Goal: Transaction & Acquisition: Download file/media

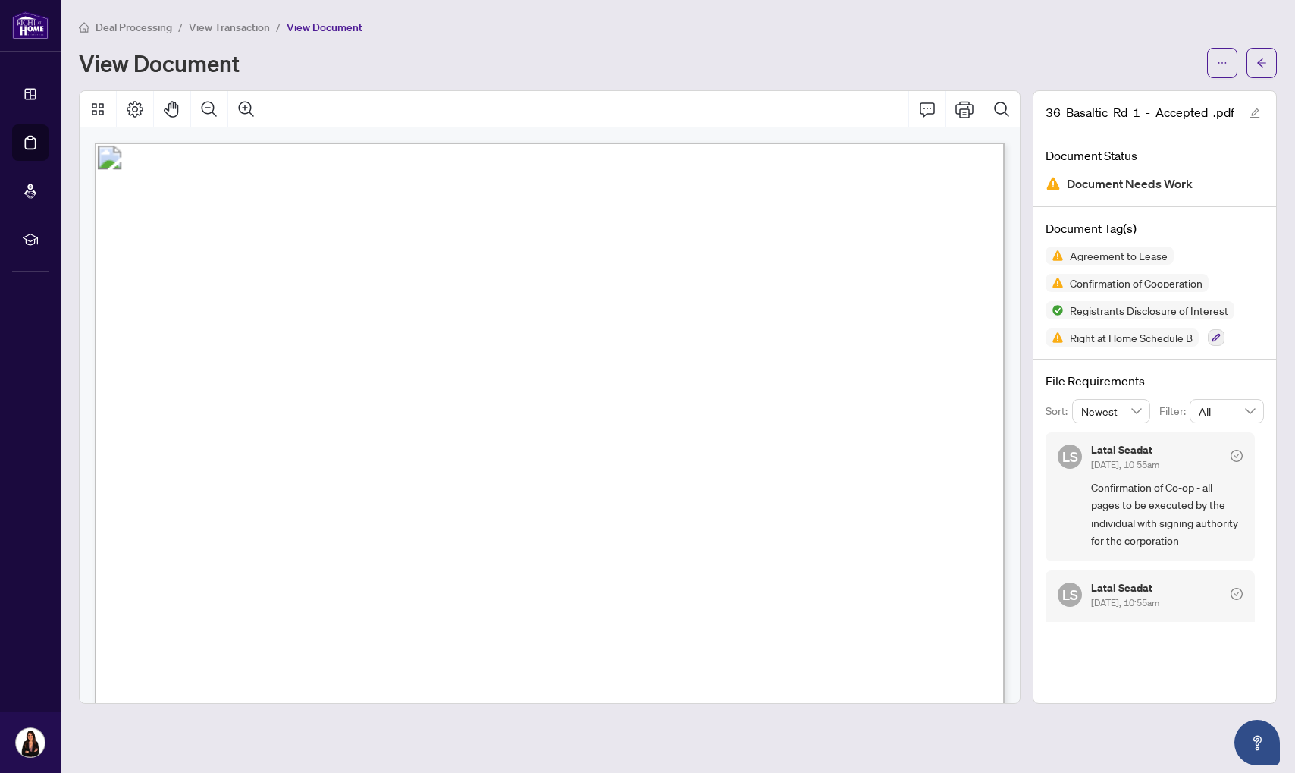
scroll to position [1394, 0]
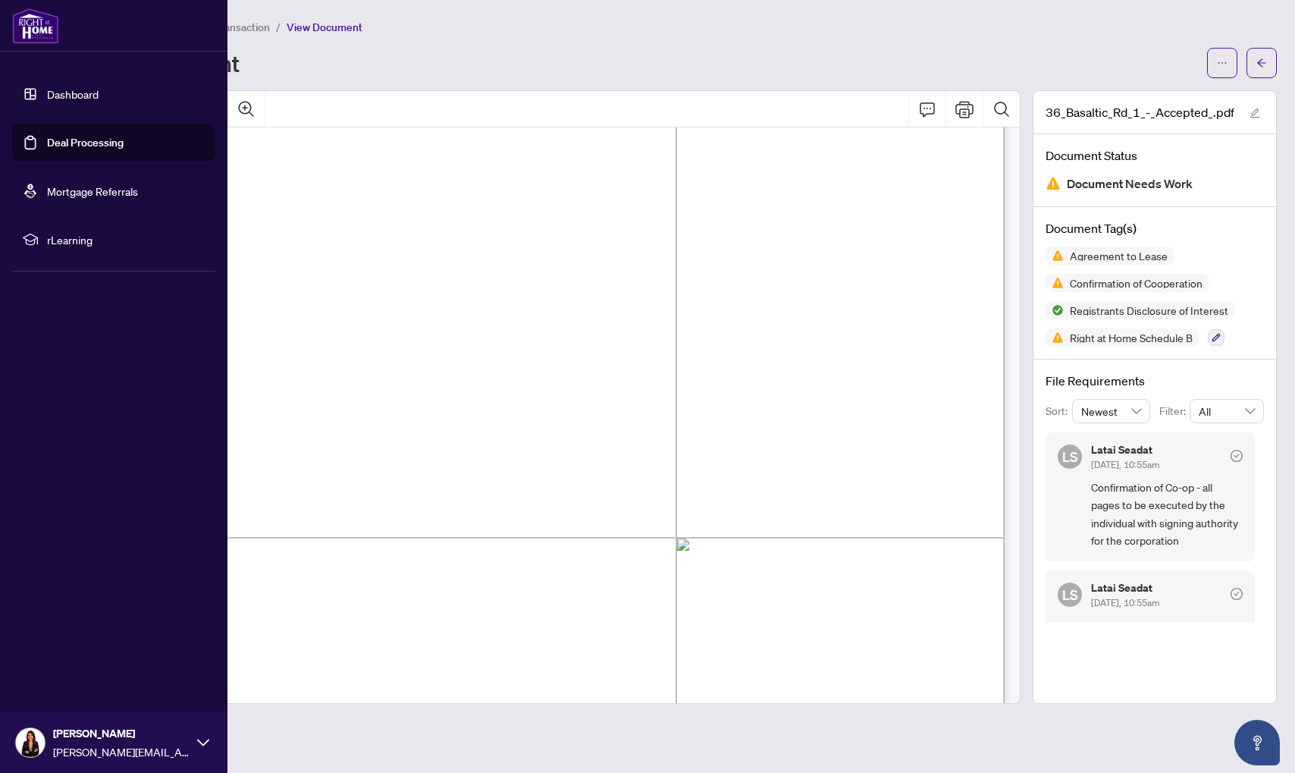
click at [71, 141] on link "Deal Processing" at bounding box center [85, 143] width 77 height 14
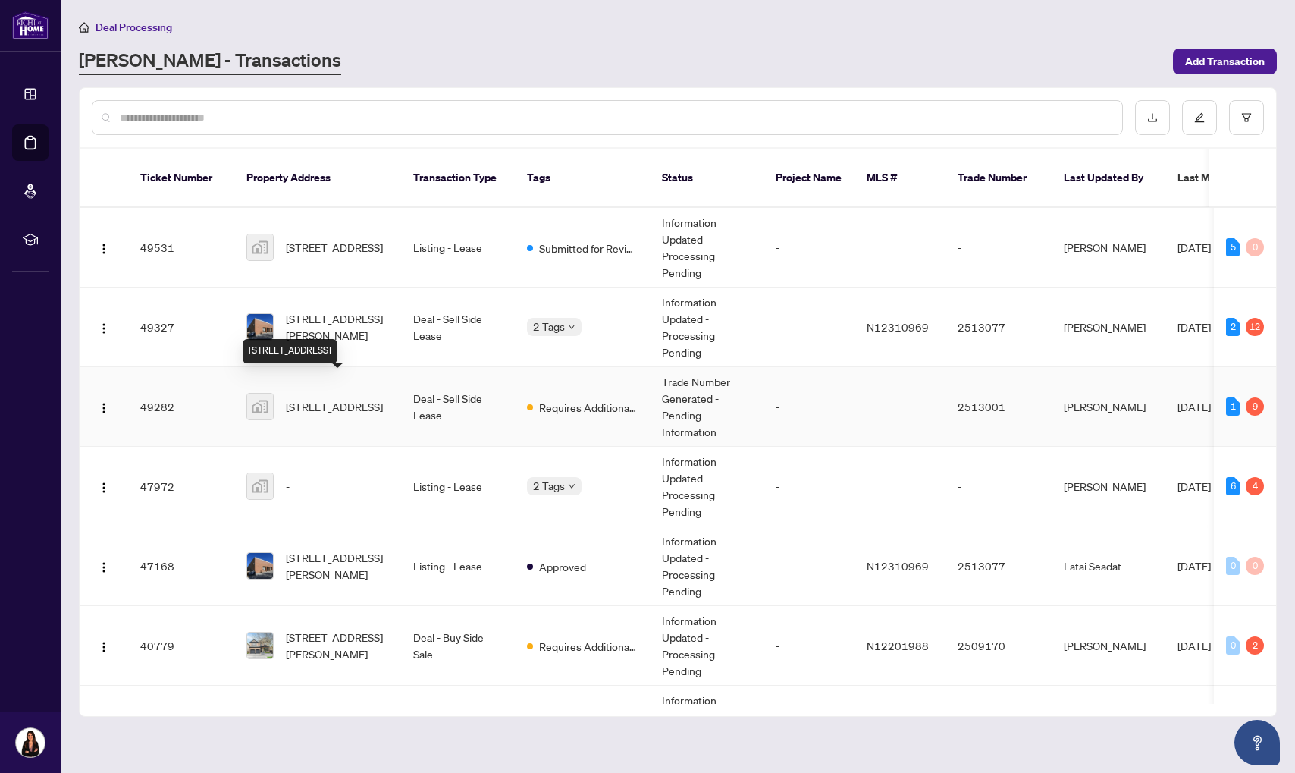
click at [373, 398] on span "[STREET_ADDRESS]" at bounding box center [334, 406] width 97 height 17
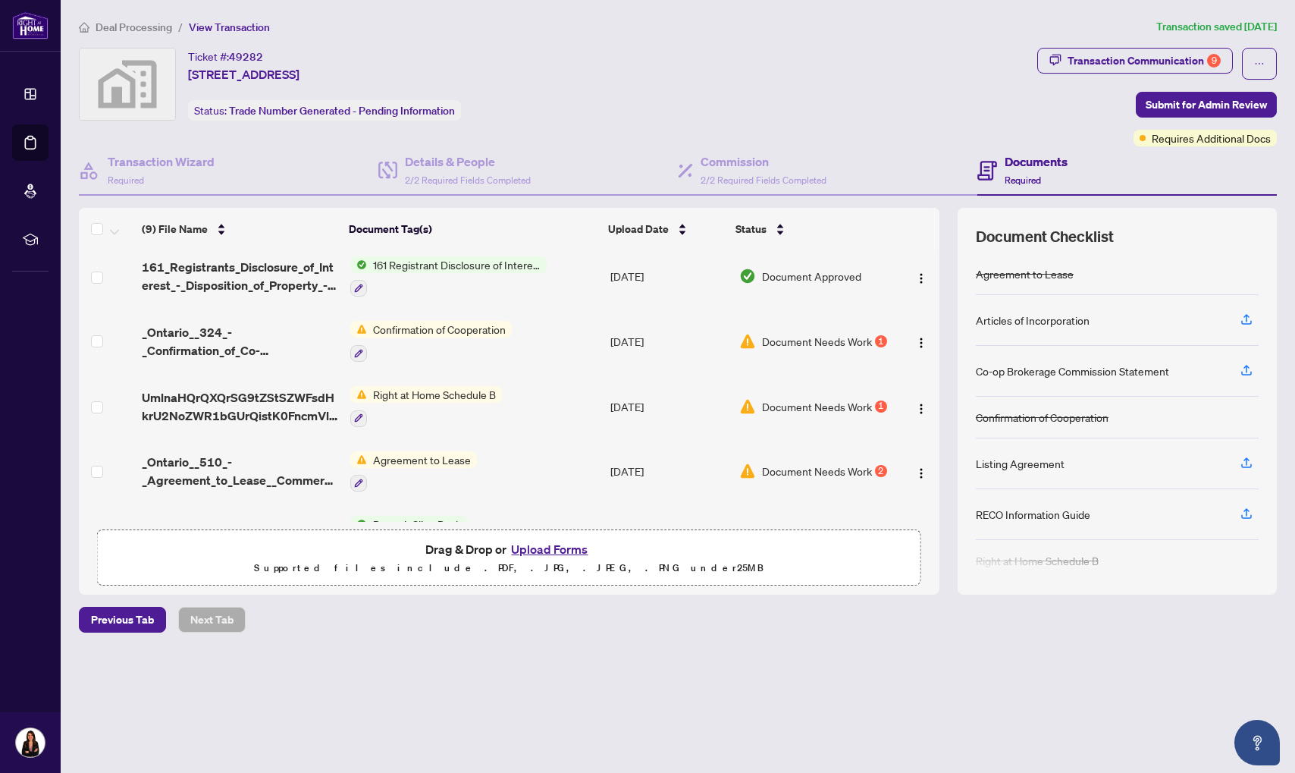
scroll to position [293, 0]
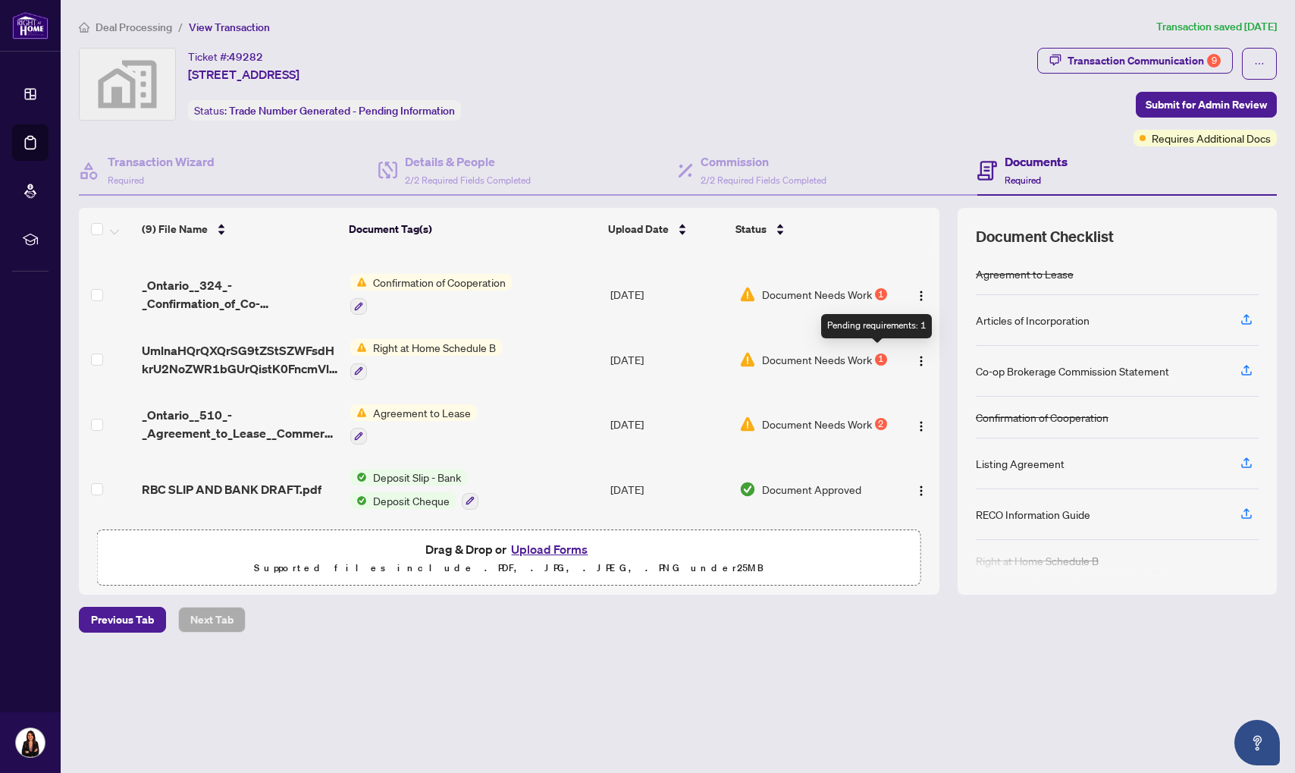
click at [875, 353] on div "1" at bounding box center [881, 359] width 12 height 12
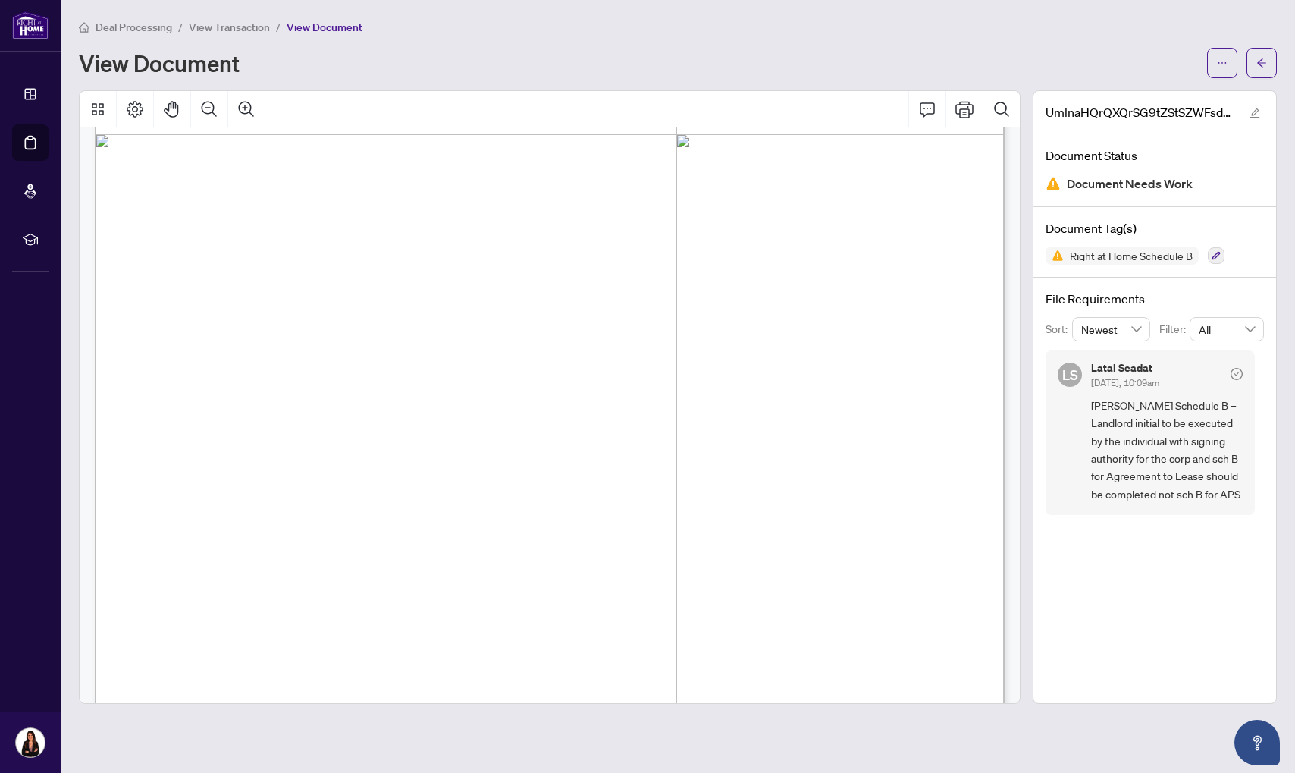
scroll to position [632, 0]
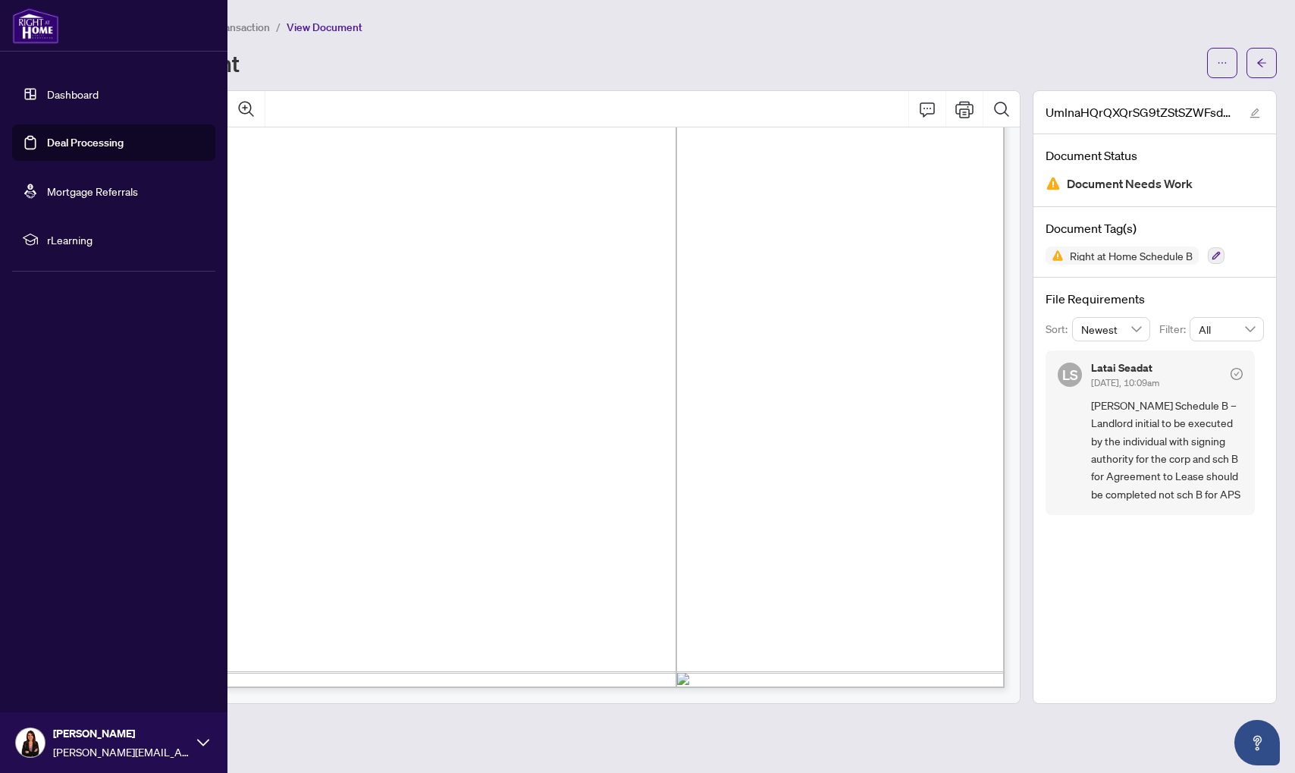
click at [47, 149] on link "Deal Processing" at bounding box center [85, 143] width 77 height 14
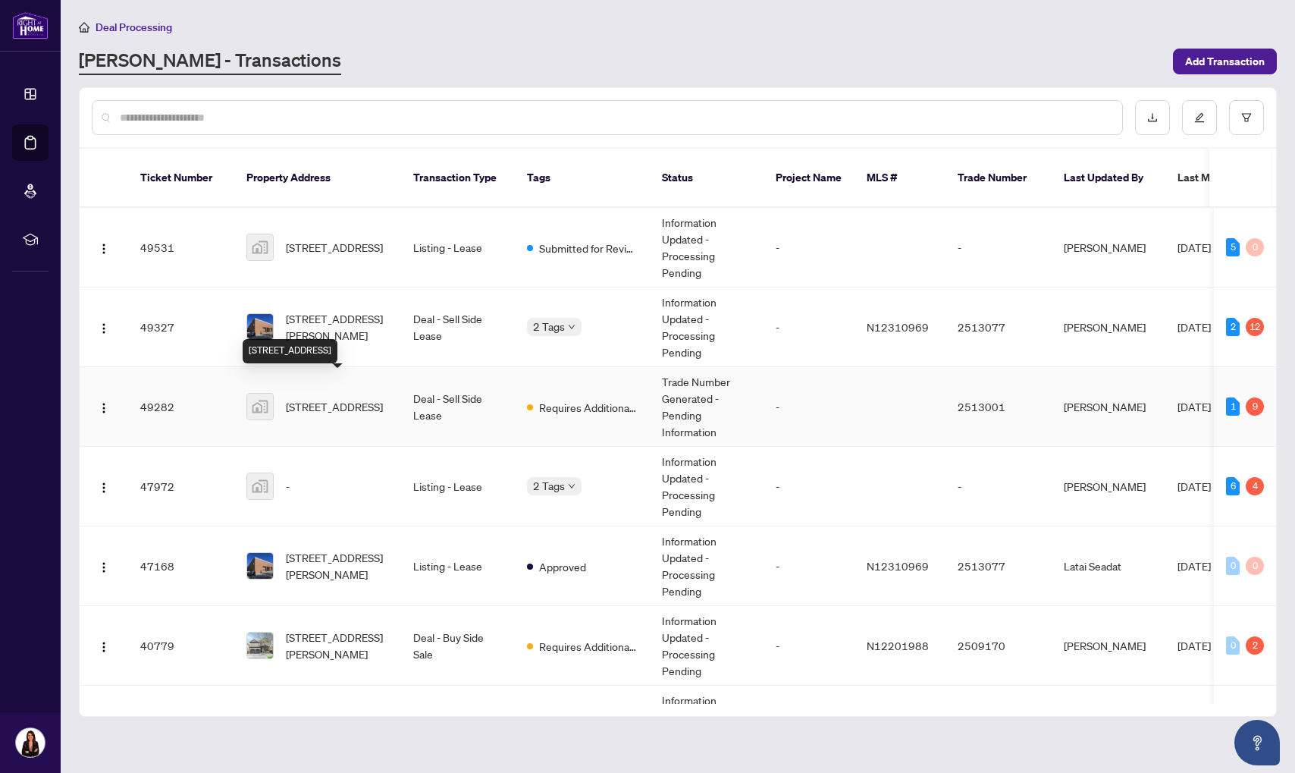
click at [331, 398] on span "[STREET_ADDRESS]" at bounding box center [334, 406] width 97 height 17
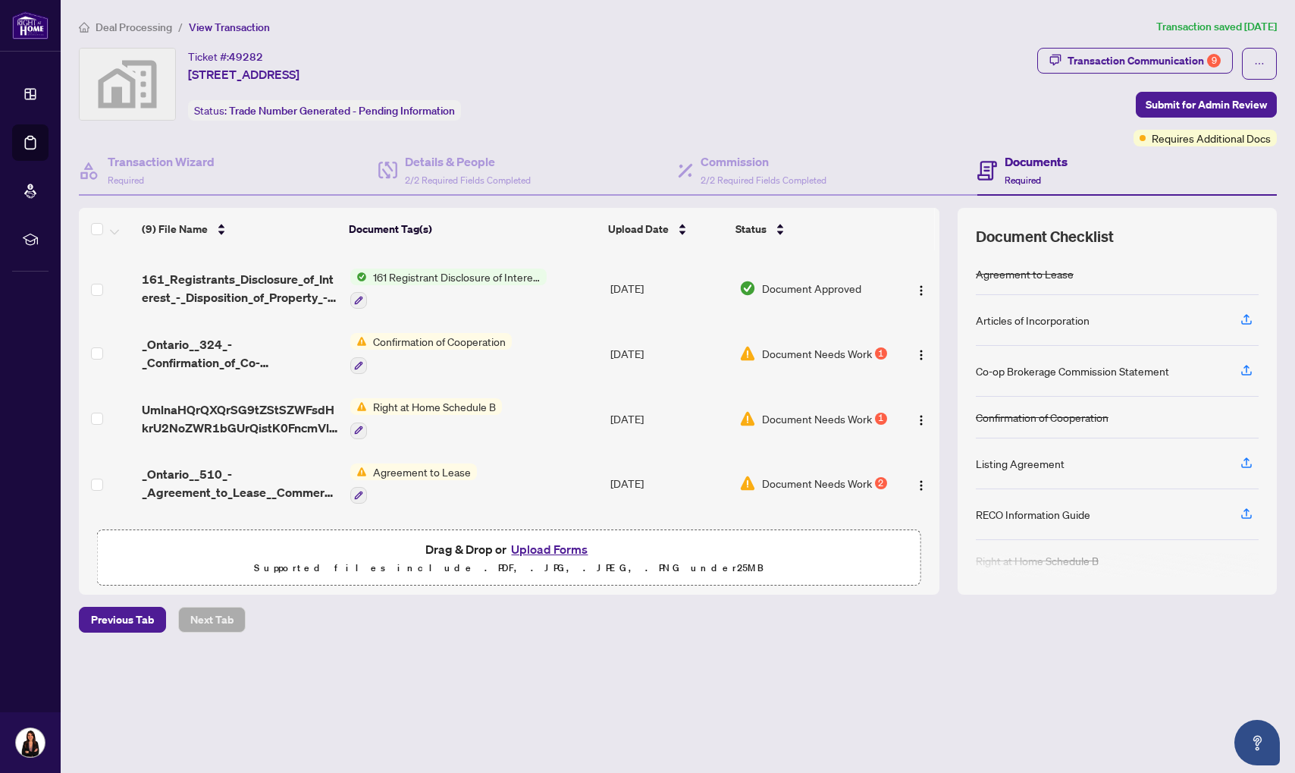
scroll to position [293, 0]
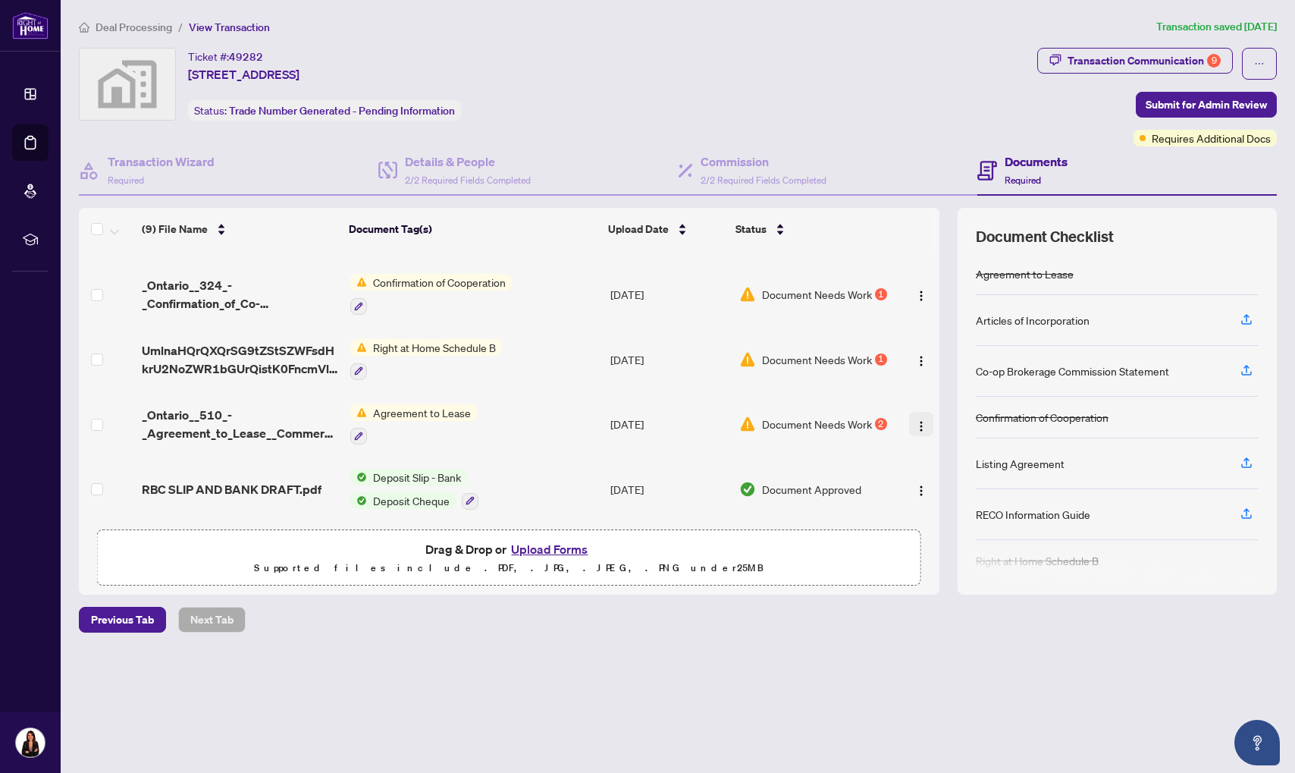
click at [920, 424] on img "button" at bounding box center [921, 426] width 12 height 12
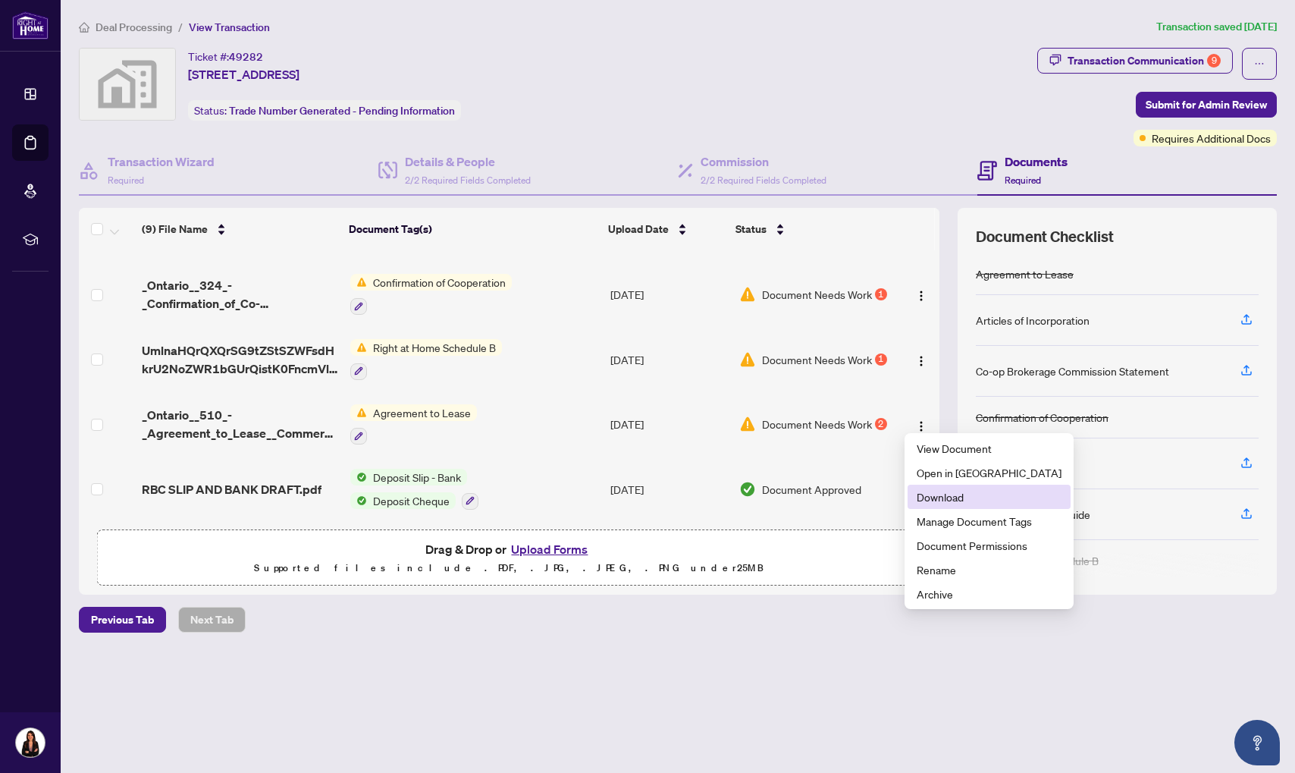
click at [927, 491] on span "Download" at bounding box center [989, 496] width 145 height 17
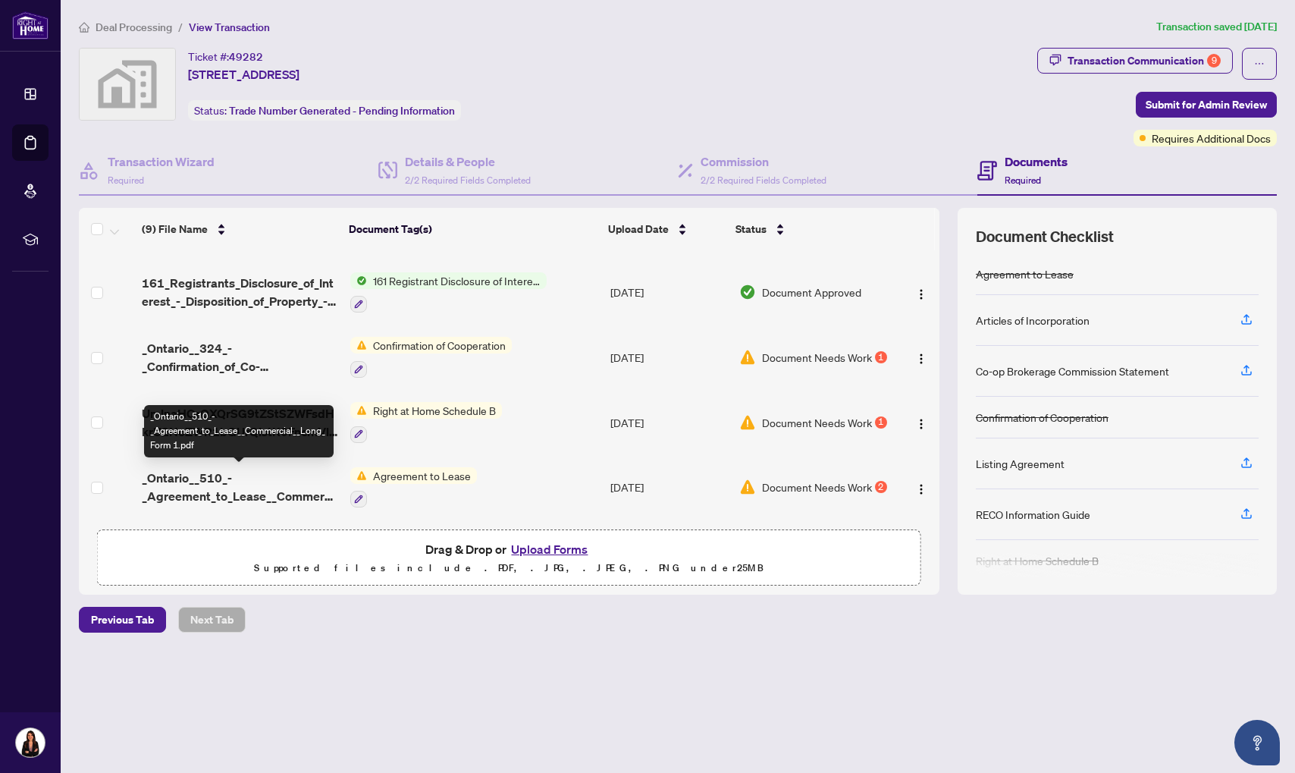
scroll to position [209, 0]
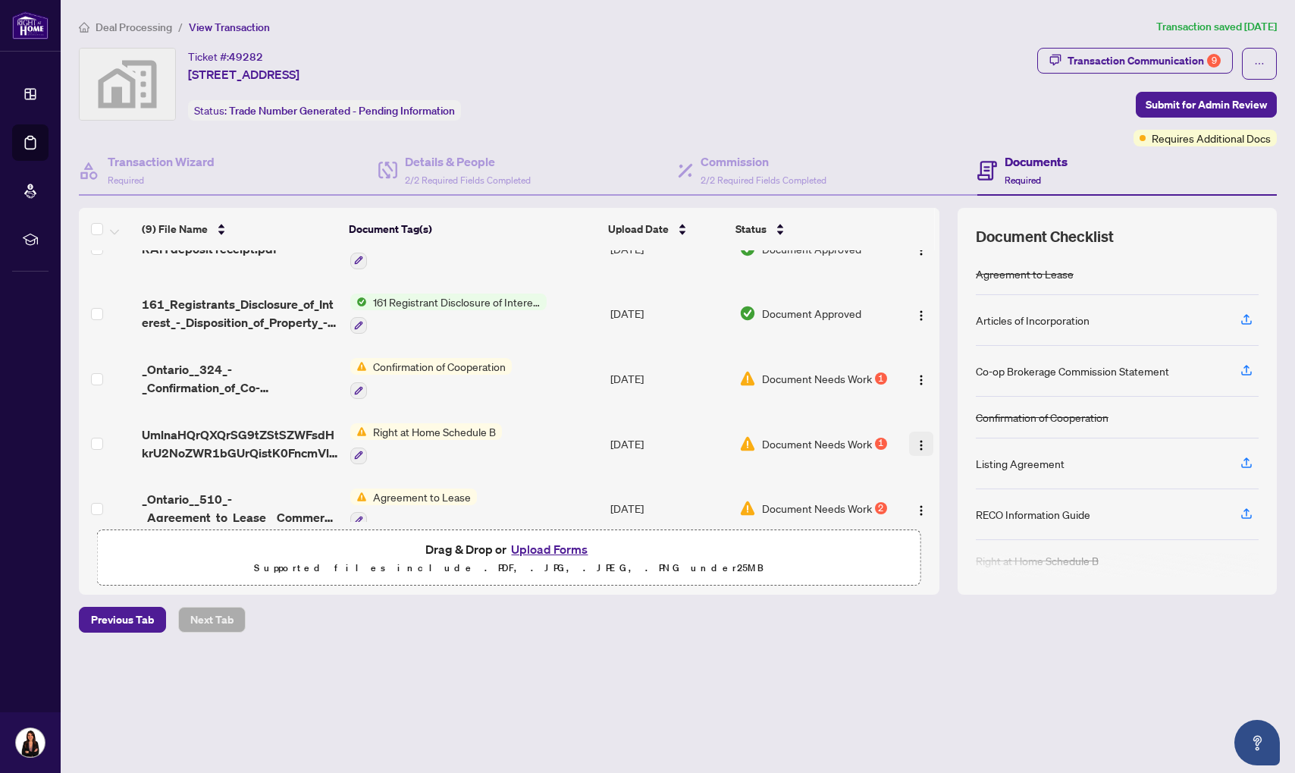
click at [909, 439] on button "button" at bounding box center [921, 443] width 24 height 24
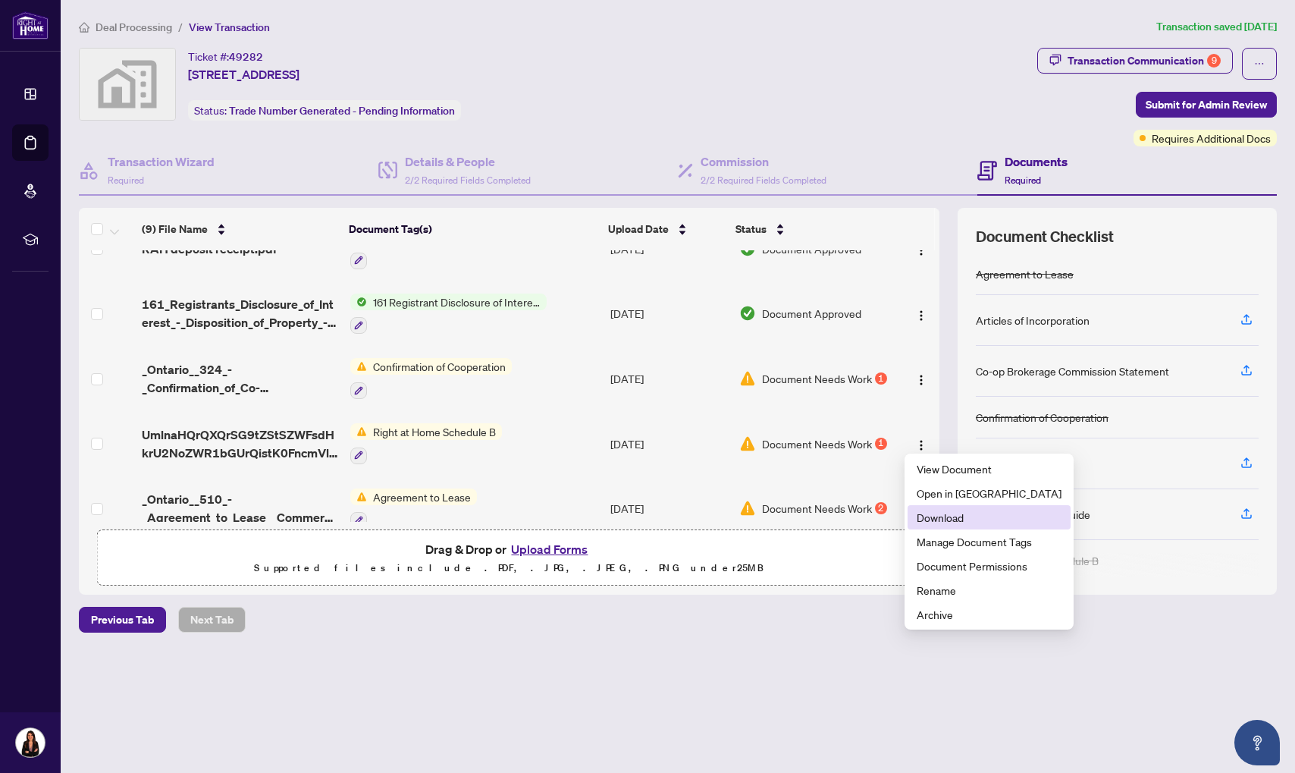
click at [922, 516] on span "Download" at bounding box center [989, 517] width 145 height 17
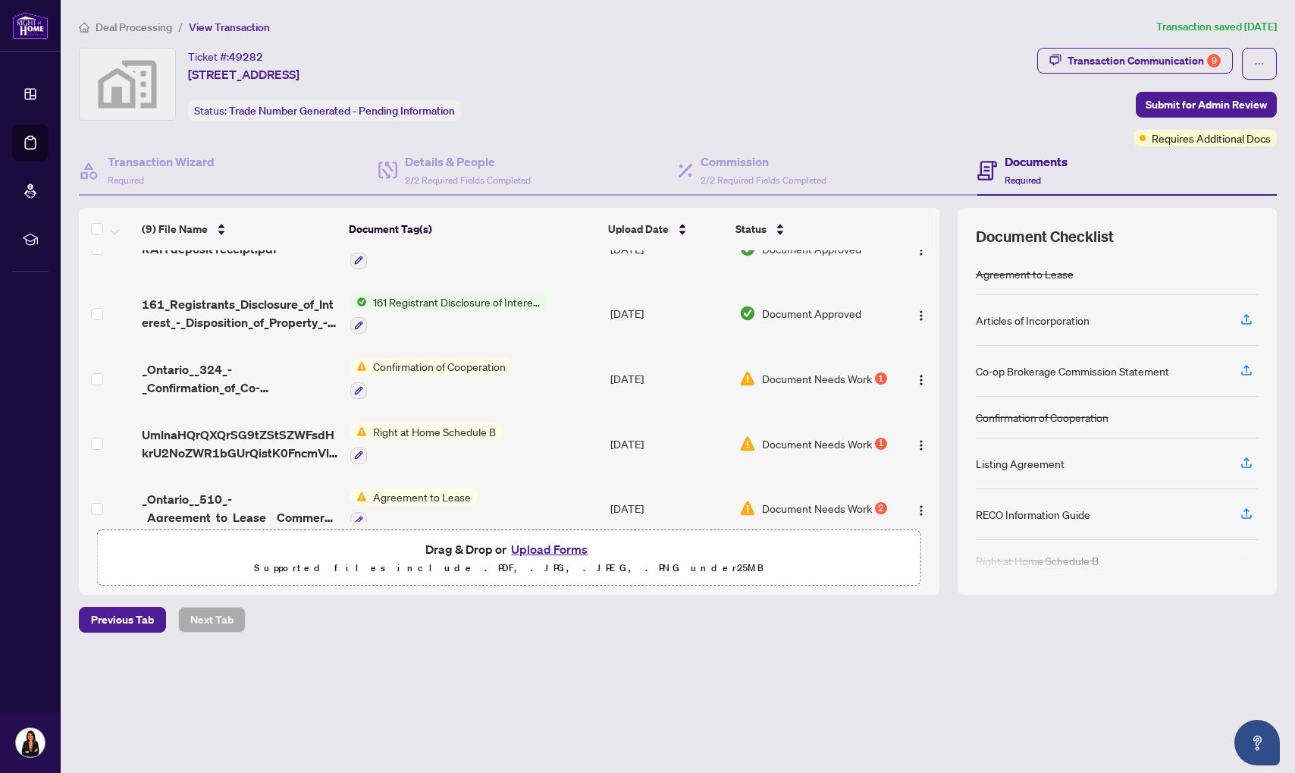
click at [917, 375] on img "button" at bounding box center [921, 380] width 12 height 12
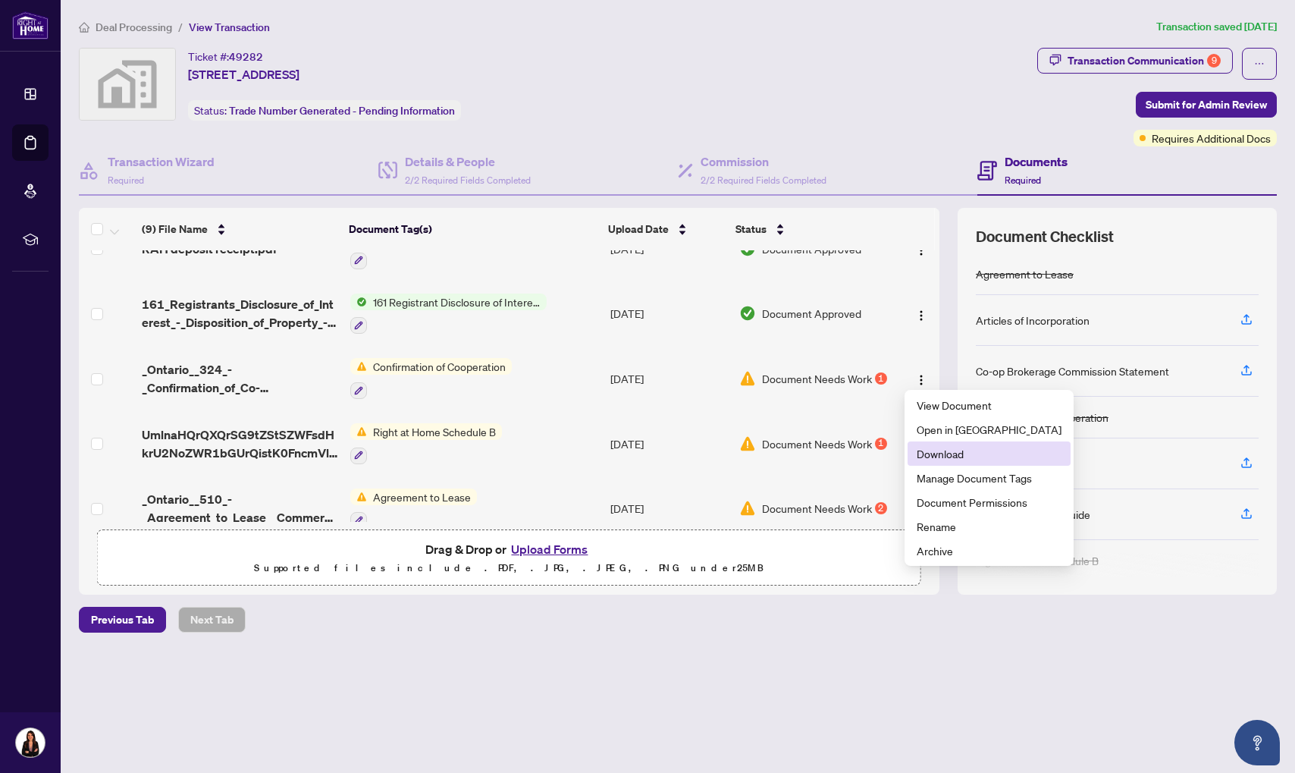
click at [940, 449] on span "Download" at bounding box center [989, 453] width 145 height 17
